Goal: Complete application form: Complete application form

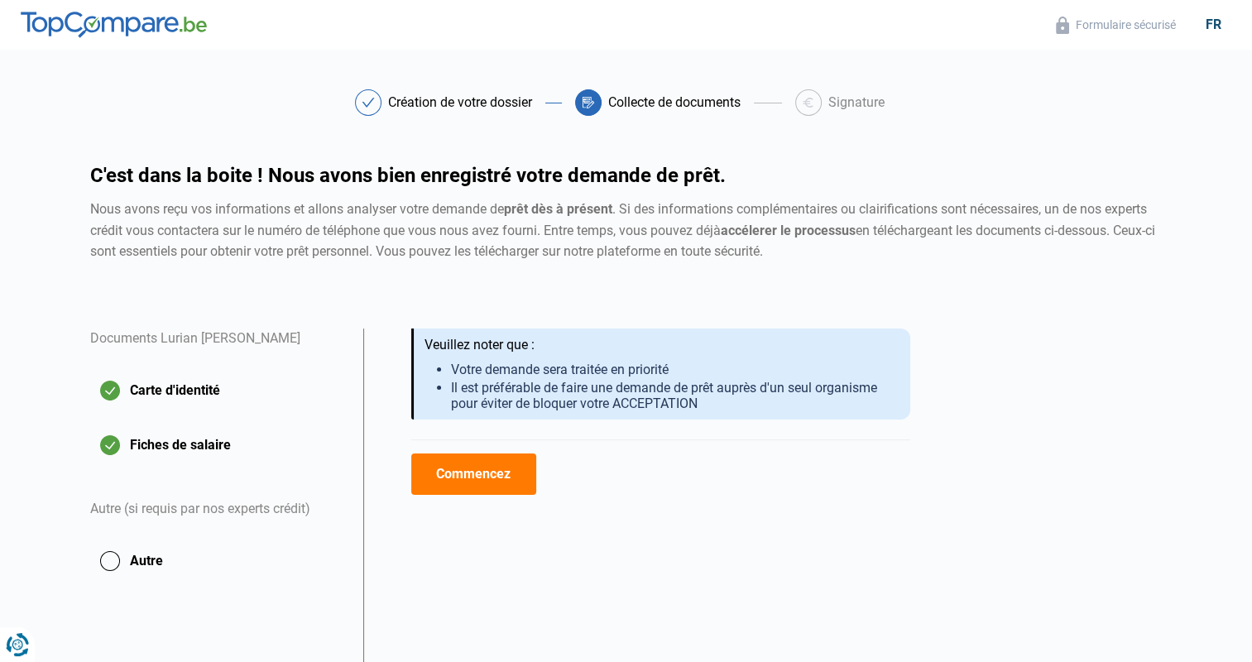
click at [447, 467] on button "Commencez" at bounding box center [473, 473] width 125 height 41
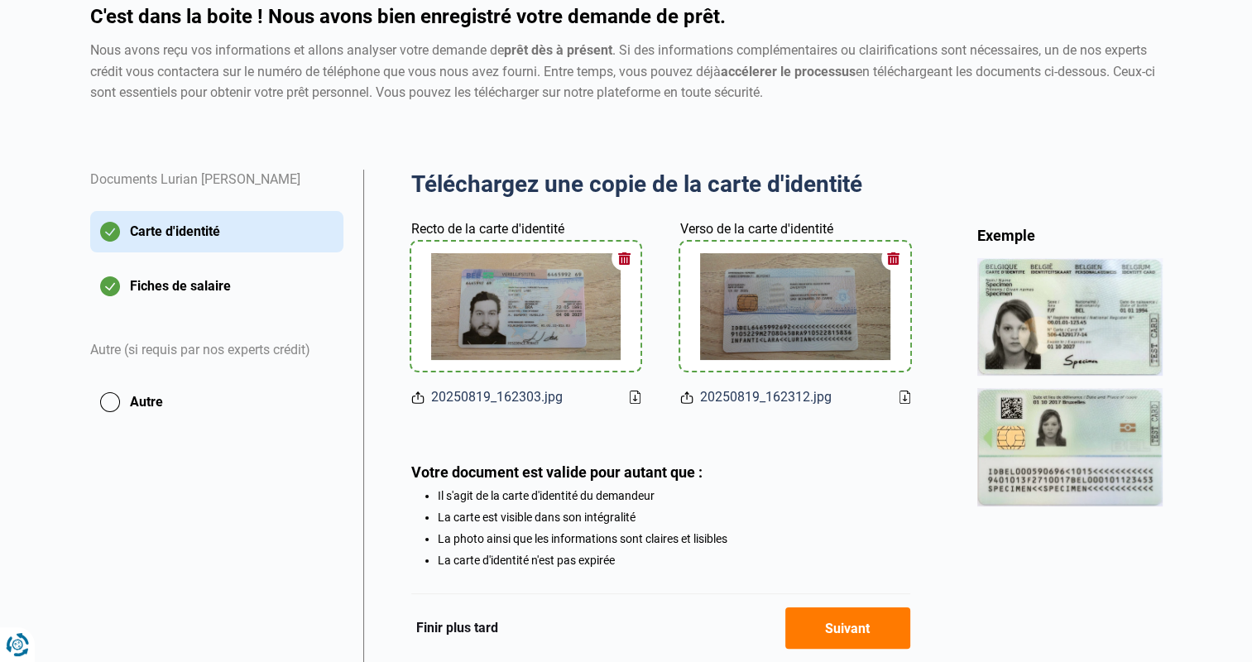
scroll to position [247, 0]
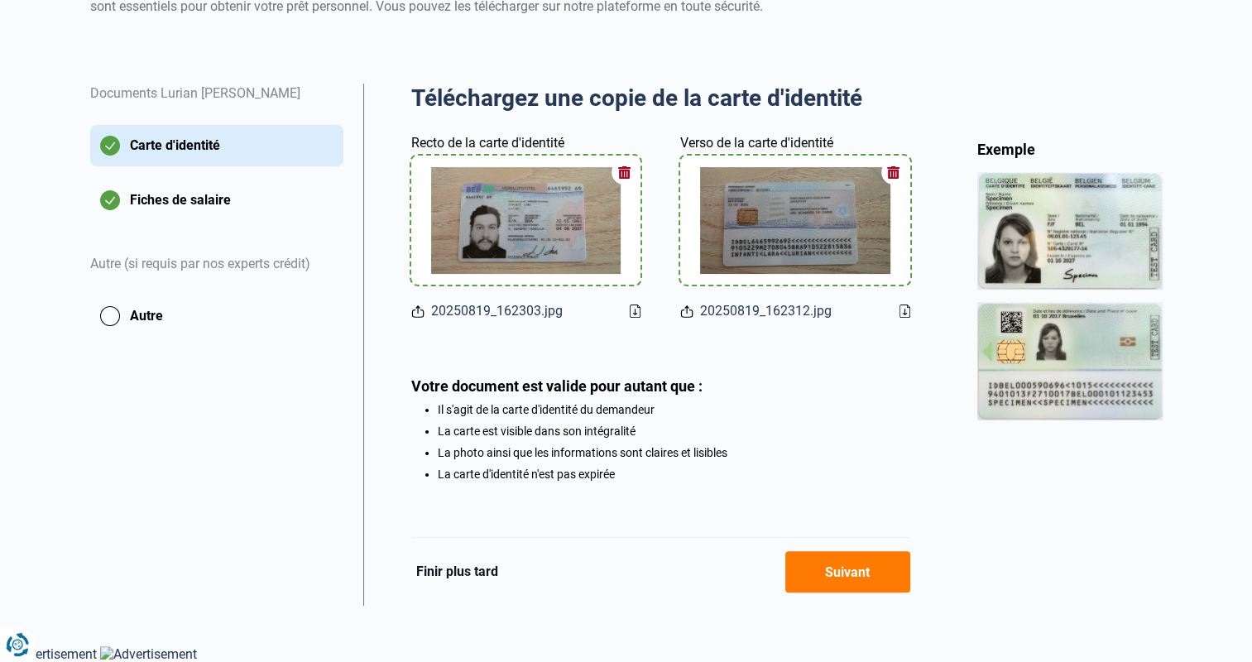
click at [862, 569] on button "Suivant" at bounding box center [847, 571] width 125 height 41
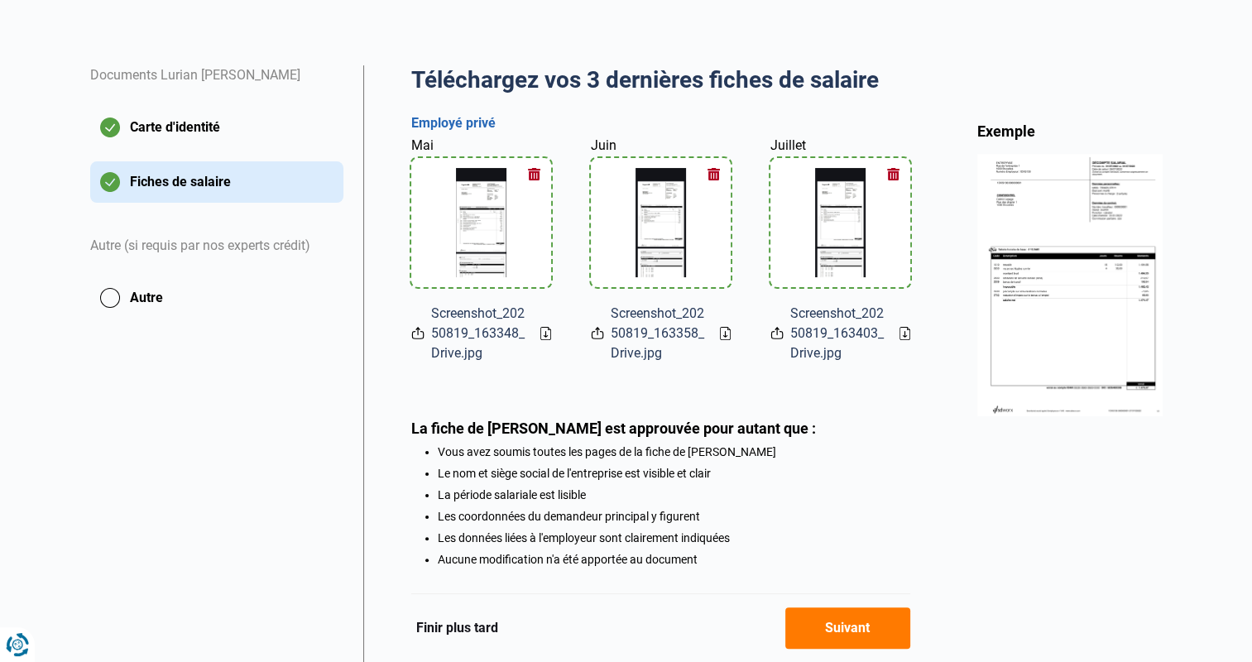
scroll to position [264, 0]
click at [831, 630] on button "Suivant" at bounding box center [847, 627] width 125 height 41
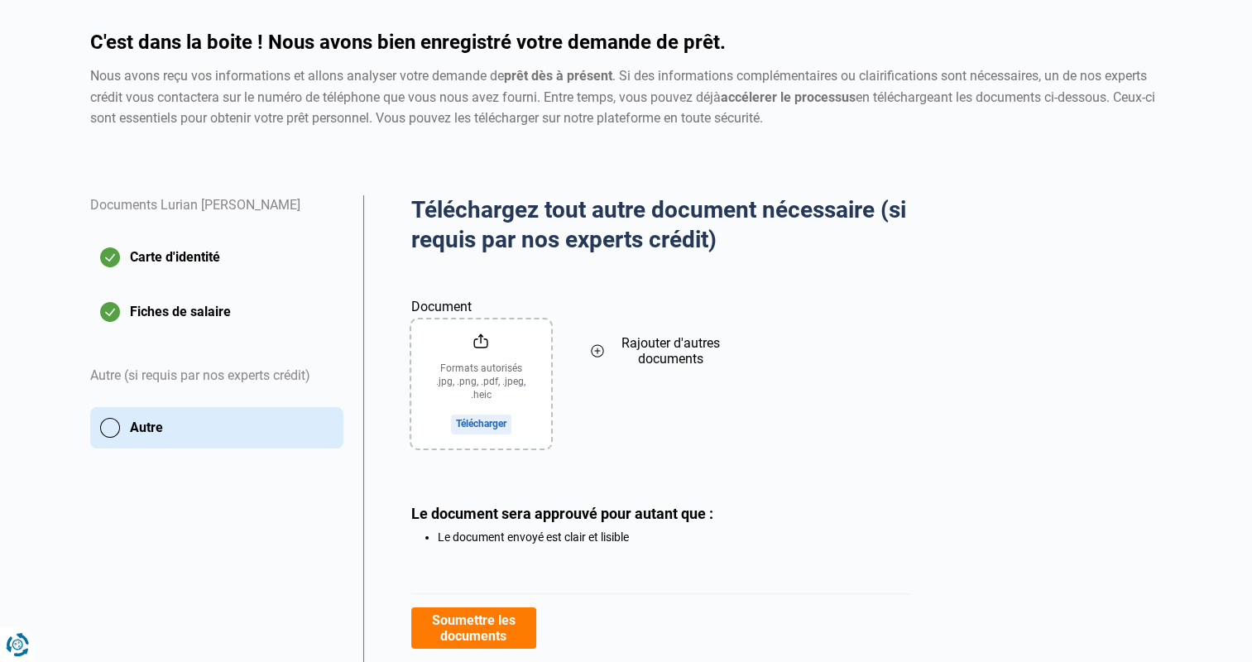
scroll to position [195, 0]
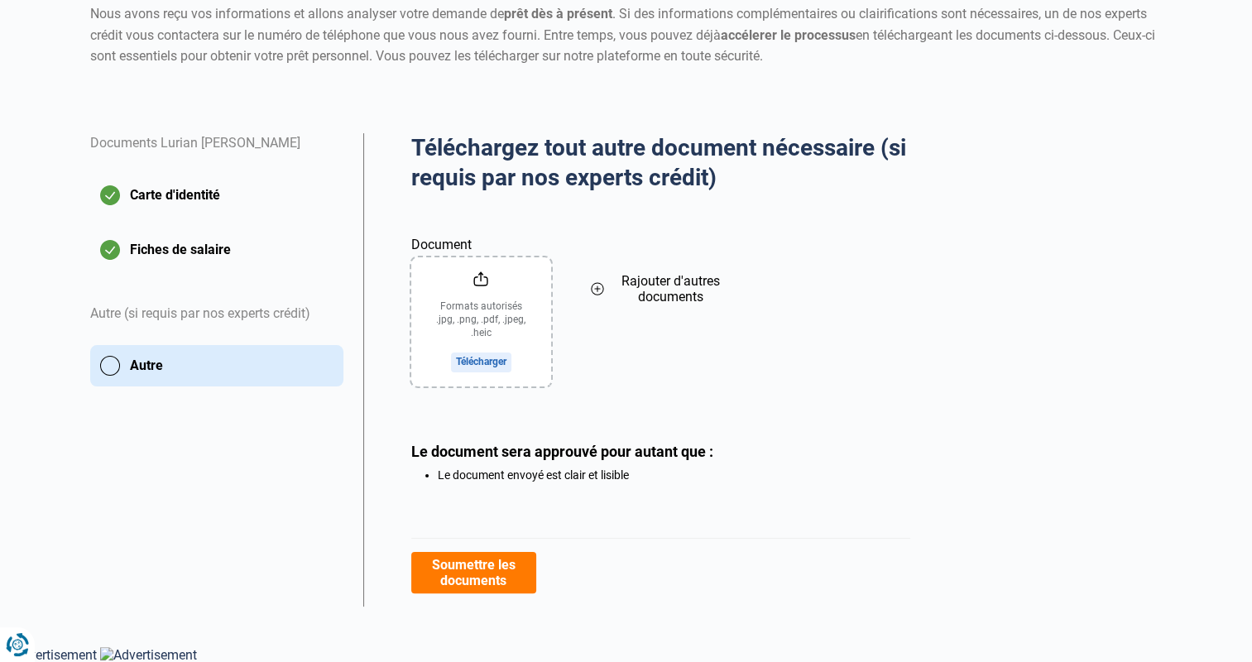
click at [498, 562] on button "Soumettre les documents" at bounding box center [473, 572] width 125 height 41
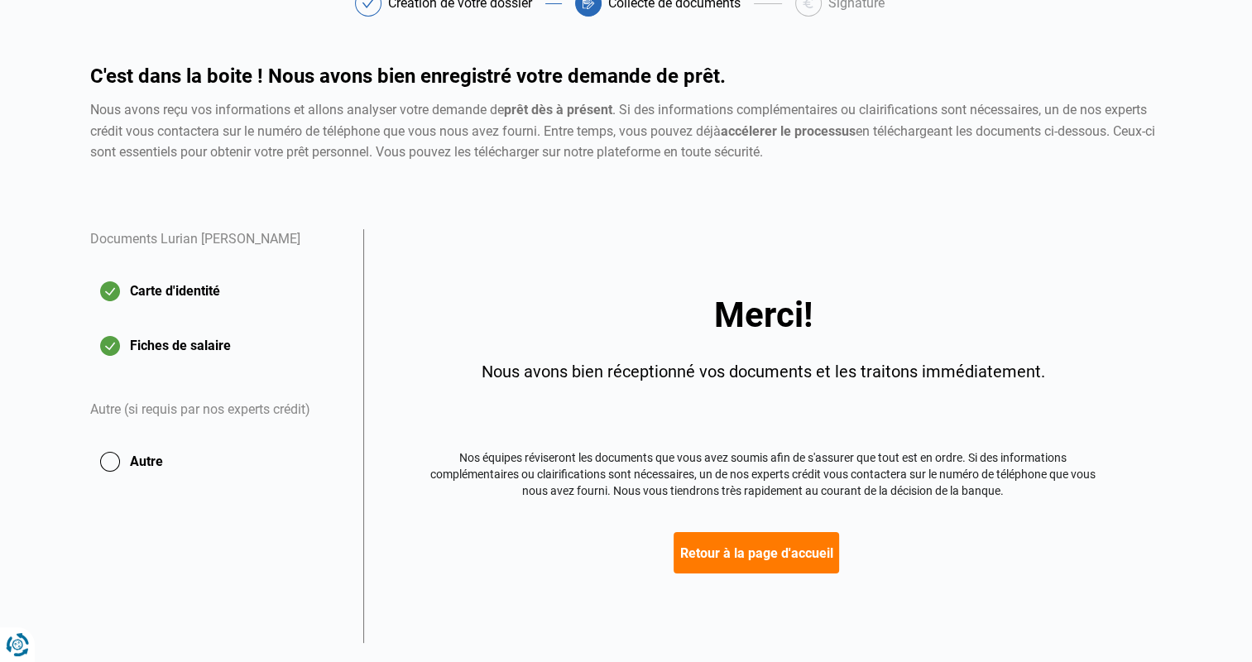
scroll to position [99, 0]
drag, startPoint x: 762, startPoint y: 573, endPoint x: 762, endPoint y: 559, distance: 14.1
click at [762, 559] on div "Merci! Nous avons bien réceptionné vos documents et les traitons immédiatement.…" at bounding box center [762, 436] width 799 height 414
click at [762, 559] on button "Retour à la page d'accueil" at bounding box center [755, 552] width 165 height 41
